Goal: Check status

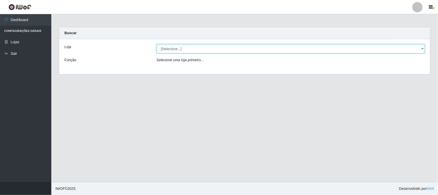
click at [300, 49] on select "[Selecione...] Hiper Queiroz - [GEOGRAPHIC_DATA][PERSON_NAME]" at bounding box center [291, 48] width 269 height 9
select select "515"
click at [157, 44] on select "[Selecione...] Hiper Queiroz - [GEOGRAPHIC_DATA][PERSON_NAME]" at bounding box center [291, 48] width 269 height 9
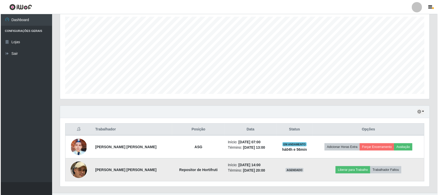
scroll to position [101, 0]
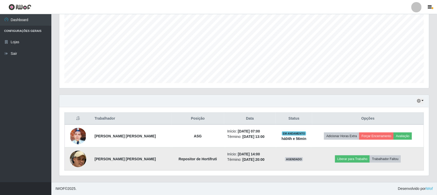
click at [78, 158] on img at bounding box center [78, 158] width 16 height 43
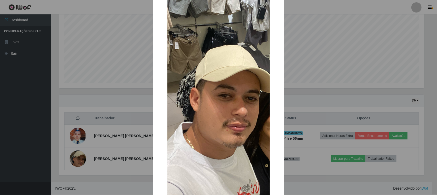
scroll to position [64, 0]
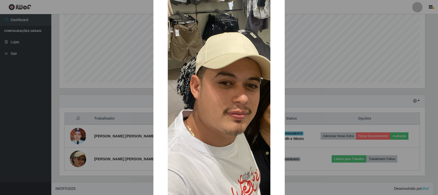
click at [123, 102] on div "× OK Cancel" at bounding box center [219, 97] width 438 height 195
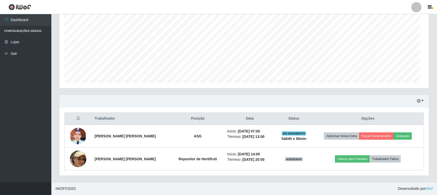
scroll to position [107, 370]
click at [423, 100] on button "button" at bounding box center [420, 101] width 7 height 6
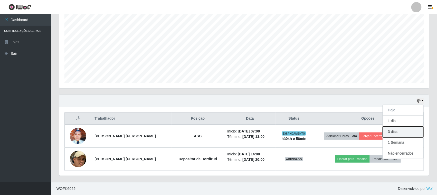
click at [401, 132] on button "3 dias" at bounding box center [403, 131] width 41 height 11
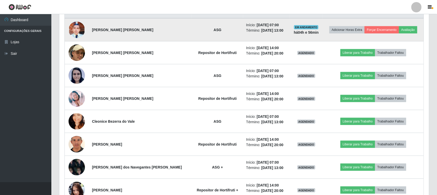
scroll to position [175, 0]
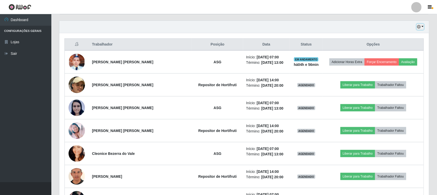
click at [421, 26] on icon "button" at bounding box center [419, 27] width 4 height 4
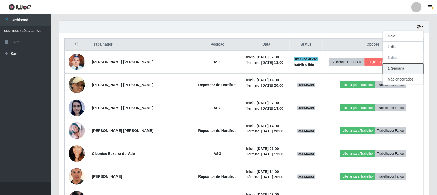
click at [410, 71] on button "1 Semana" at bounding box center [403, 68] width 41 height 11
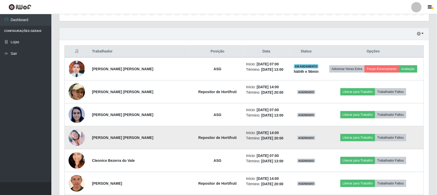
scroll to position [156, 0]
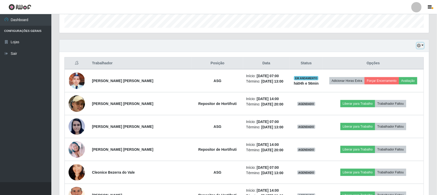
click at [419, 45] on icon "button" at bounding box center [419, 46] width 4 height 4
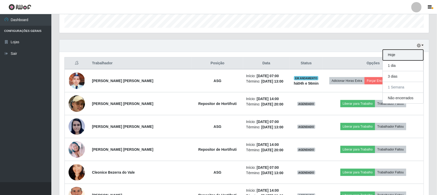
click at [394, 58] on button "Hoje" at bounding box center [403, 55] width 41 height 11
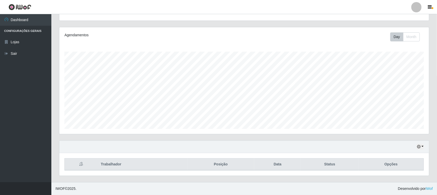
scroll to position [101, 0]
